Goal: Task Accomplishment & Management: Use online tool/utility

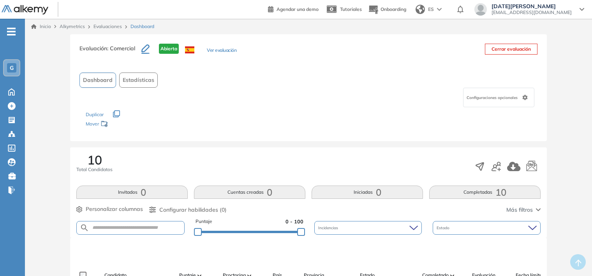
click at [104, 25] on link "Evaluaciones" at bounding box center [107, 26] width 28 height 6
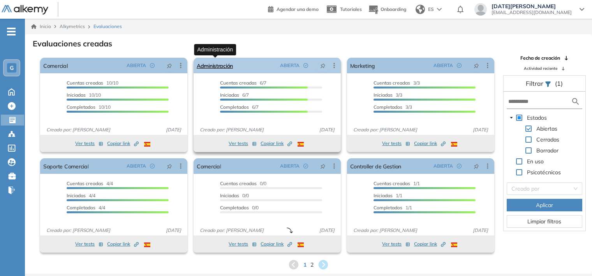
click at [224, 65] on link "Administración" at bounding box center [215, 66] width 36 height 16
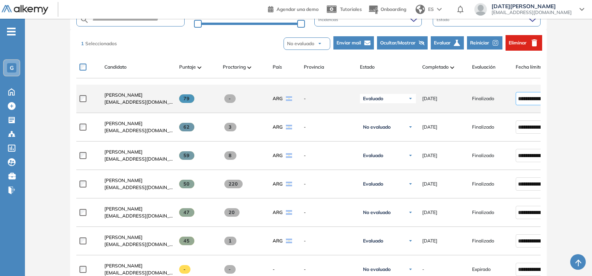
scroll to position [195, 0]
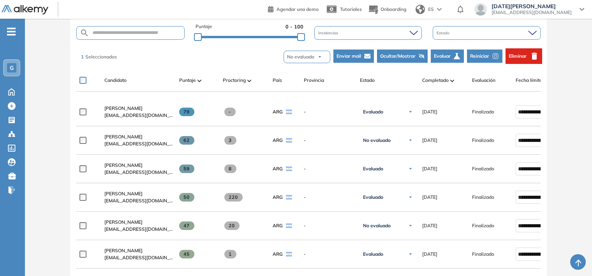
click at [524, 59] on span "Eliminar" at bounding box center [518, 56] width 18 height 7
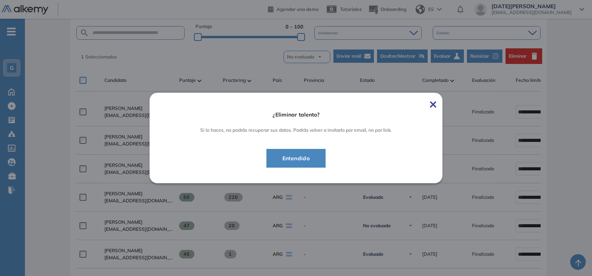
click at [302, 160] on span "Entendido" at bounding box center [296, 157] width 40 height 9
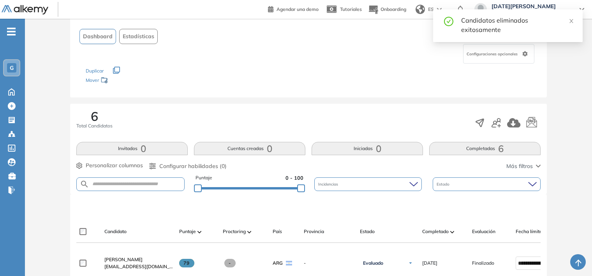
scroll to position [0, 0]
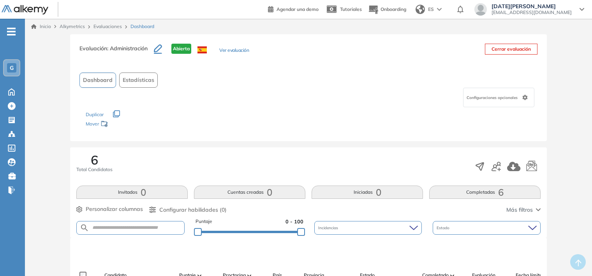
click at [117, 26] on link "Evaluaciones" at bounding box center [107, 26] width 28 height 6
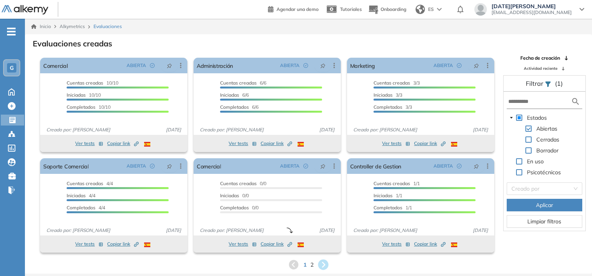
click at [323, 263] on icon at bounding box center [323, 264] width 13 height 13
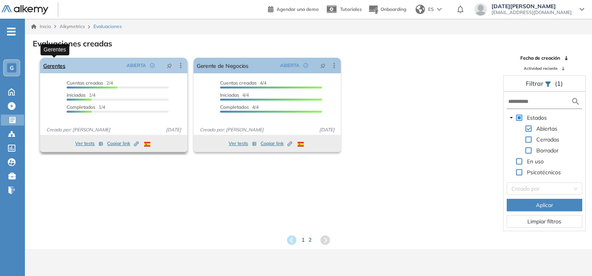
click at [51, 65] on link "Gerentes" at bounding box center [54, 66] width 22 height 16
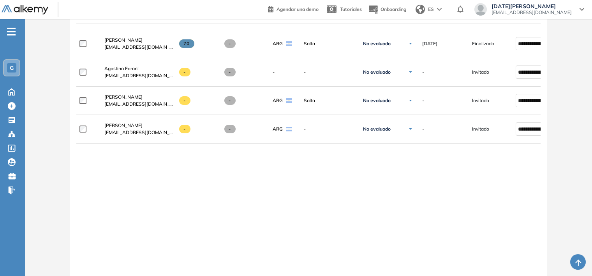
scroll to position [210, 0]
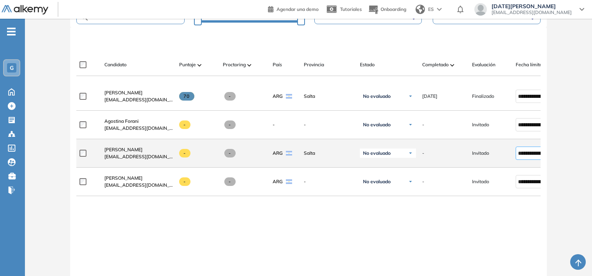
click at [526, 157] on input "**********" at bounding box center [534, 153] width 32 height 9
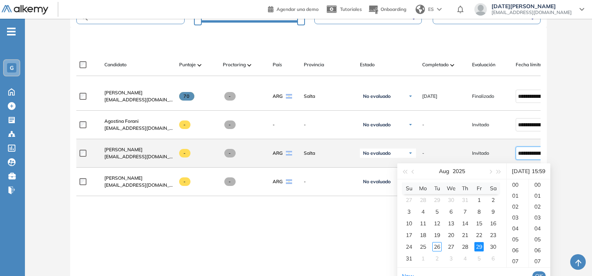
scroll to position [643, 0]
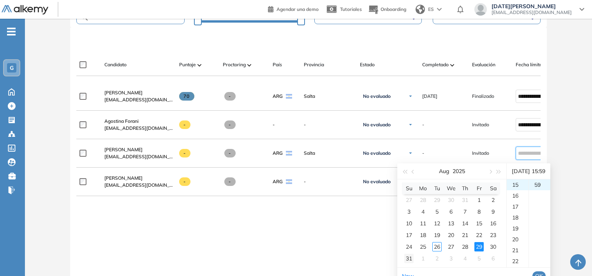
click at [408, 257] on div "31" at bounding box center [408, 258] width 9 height 9
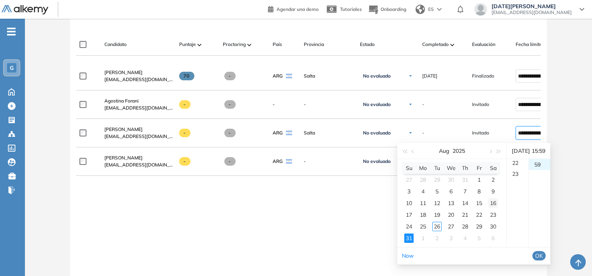
scroll to position [249, 0]
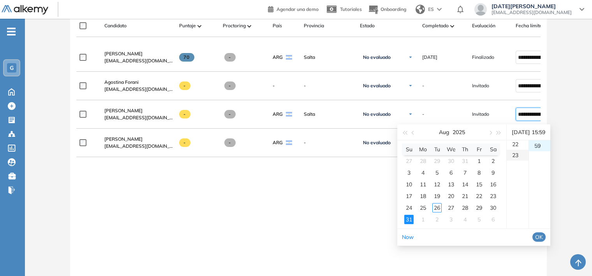
click at [517, 154] on div "23" at bounding box center [518, 155] width 22 height 11
click at [543, 235] on span "OK" at bounding box center [539, 237] width 8 height 9
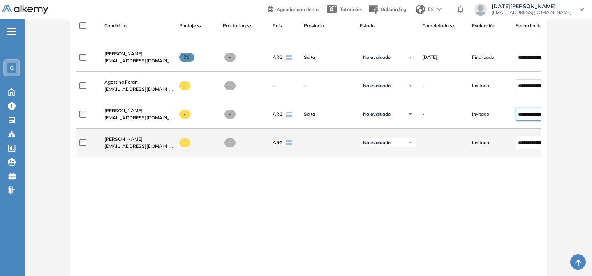
type input "**********"
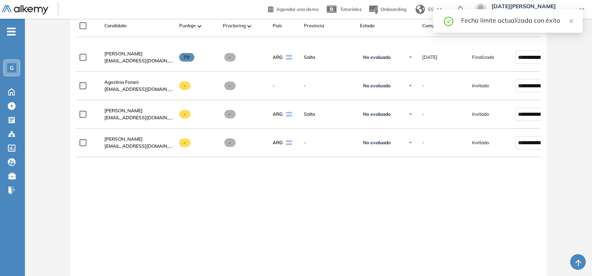
click at [320, 209] on div "**********" at bounding box center [308, 165] width 464 height 245
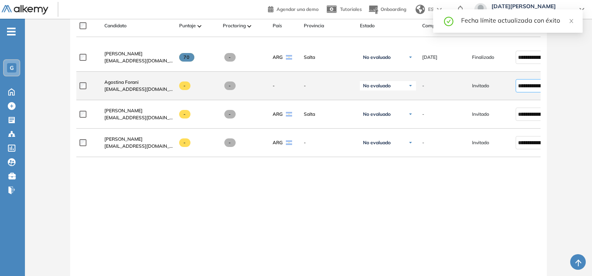
click at [529, 88] on input "**********" at bounding box center [534, 85] width 32 height 9
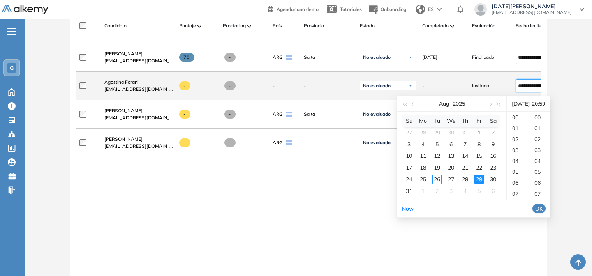
scroll to position [643, 0]
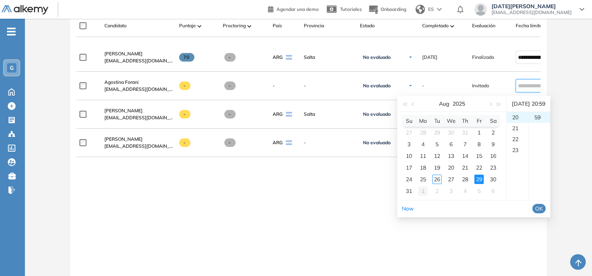
drag, startPoint x: 407, startPoint y: 187, endPoint x: 418, endPoint y: 188, distance: 10.5
click at [407, 188] on div "31" at bounding box center [408, 190] width 9 height 9
click at [517, 146] on div "23" at bounding box center [518, 149] width 22 height 11
click at [543, 210] on span "OK" at bounding box center [539, 208] width 8 height 9
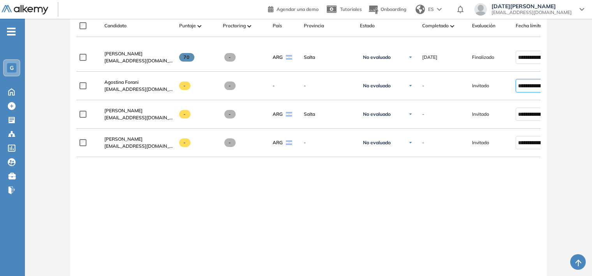
type input "**********"
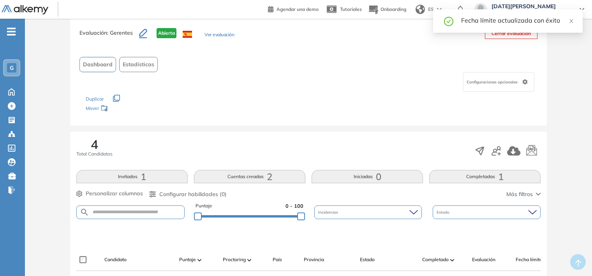
scroll to position [0, 0]
